Goal: Check status: Check status

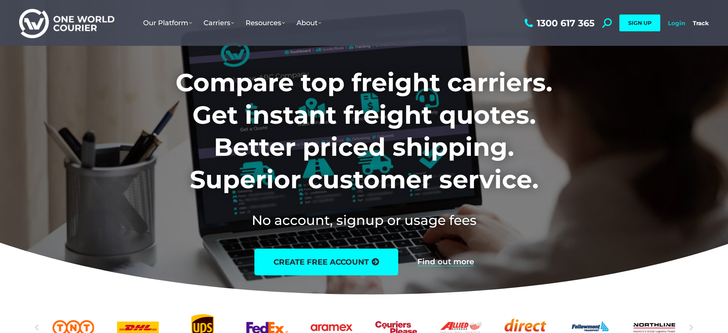
click at [679, 24] on link "Login" at bounding box center [676, 23] width 17 height 7
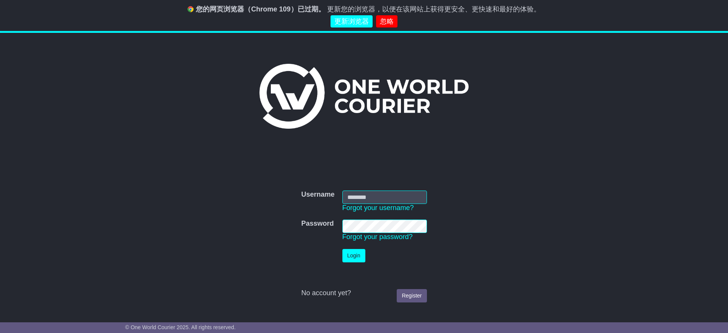
type input "**********"
click at [356, 258] on button "Login" at bounding box center [353, 255] width 23 height 13
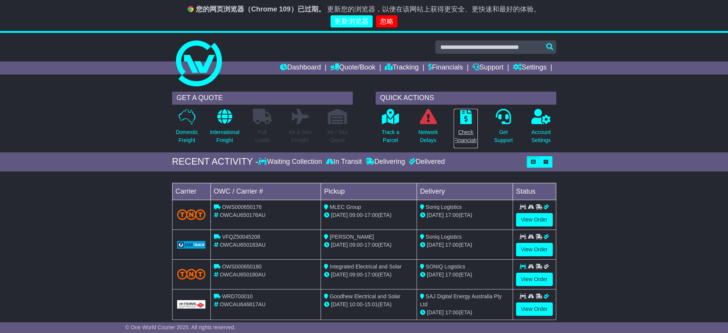
click at [471, 135] on p "Check Financials" at bounding box center [465, 136] width 24 height 16
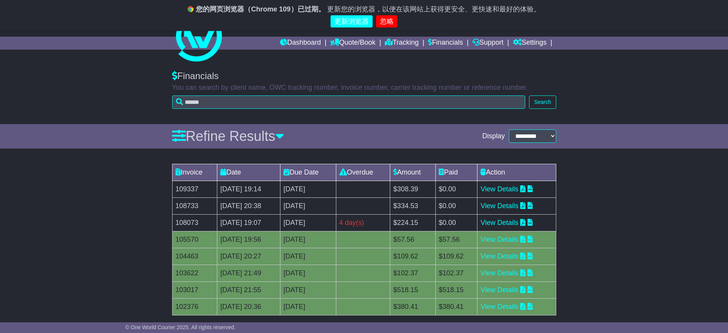
scroll to position [38, 0]
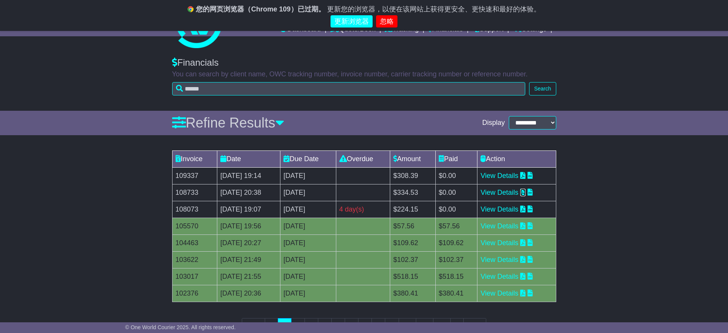
click at [525, 195] on icon at bounding box center [522, 192] width 5 height 7
click at [525, 175] on icon at bounding box center [522, 175] width 5 height 7
click at [525, 210] on icon at bounding box center [522, 209] width 5 height 7
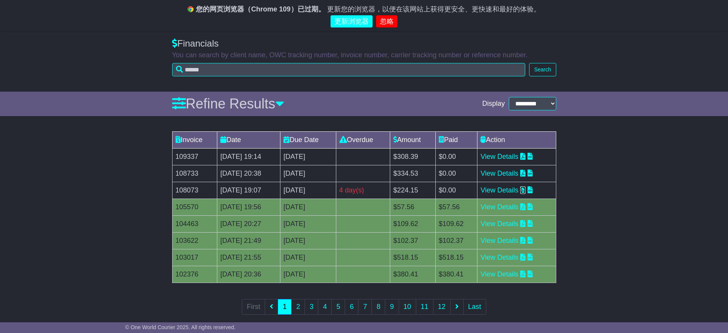
scroll to position [68, 0]
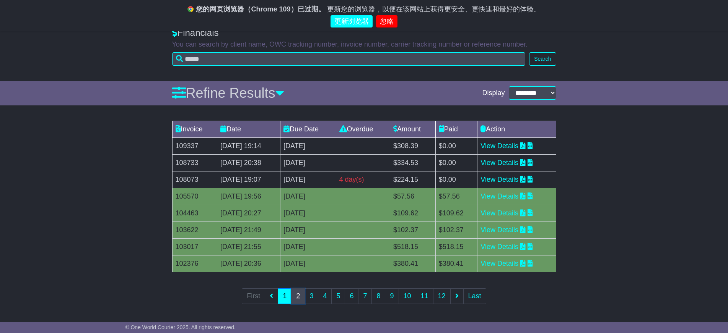
click at [302, 299] on link "2" at bounding box center [298, 297] width 14 height 16
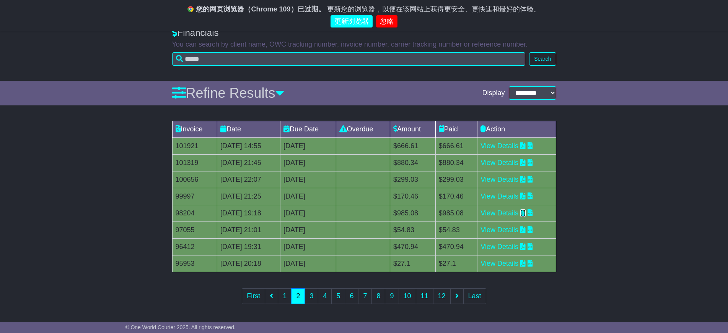
click at [525, 213] on icon at bounding box center [522, 213] width 5 height 7
